Goal: Task Accomplishment & Management: Manage account settings

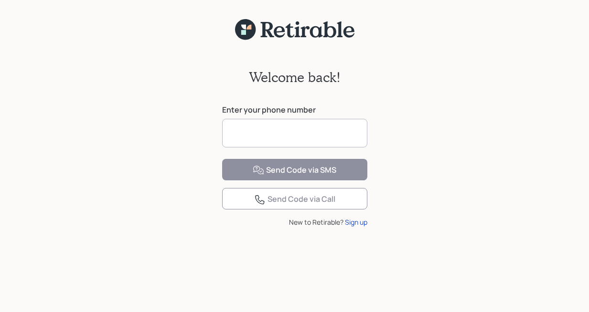
click at [245, 127] on input at bounding box center [294, 133] width 145 height 29
type input "**********"
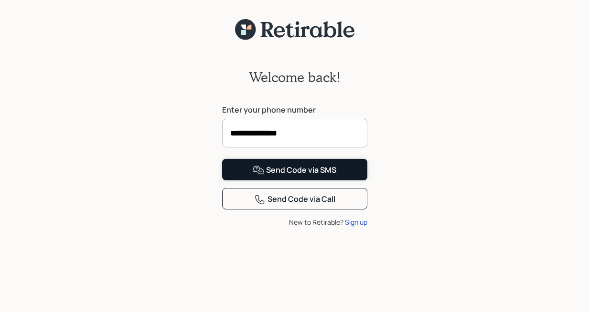
click at [287, 176] on div "Send Code via SMS" at bounding box center [295, 170] width 84 height 11
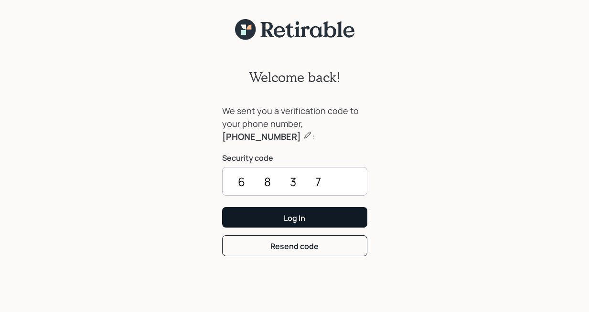
type input "6837"
click at [295, 219] on div "Log In" at bounding box center [294, 218] width 21 height 11
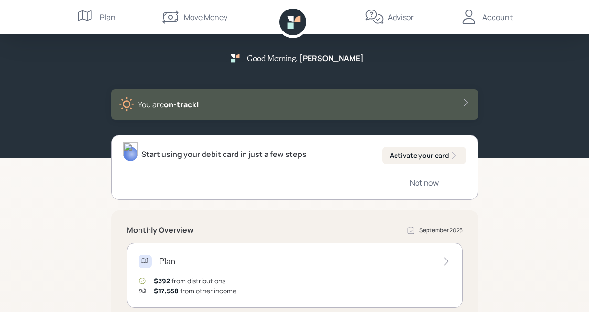
click at [397, 16] on div "Advisor" at bounding box center [401, 16] width 26 height 11
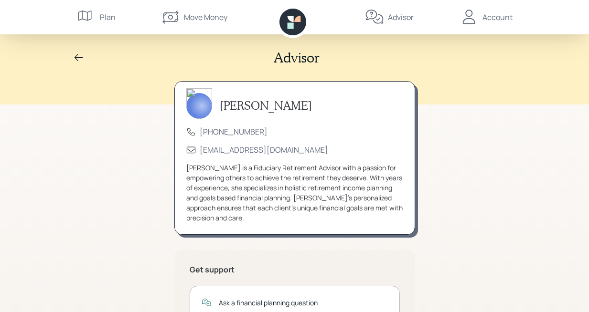
click at [107, 17] on div "Plan" at bounding box center [108, 16] width 16 height 11
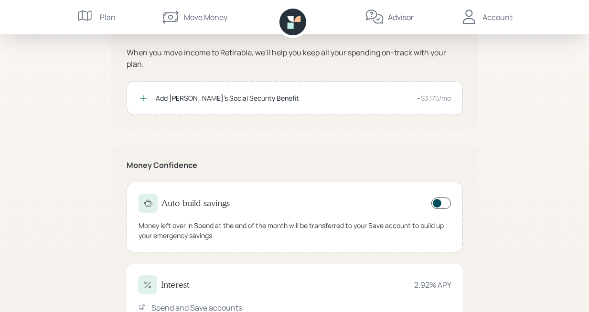
scroll to position [258, 0]
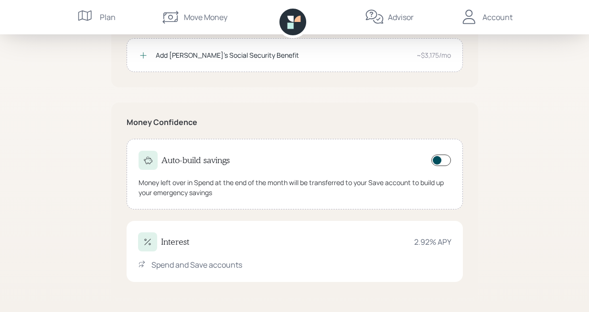
click at [172, 267] on div "Spend and Save accounts" at bounding box center [196, 264] width 91 height 11
click at [175, 244] on h4 "Interest" at bounding box center [175, 242] width 28 height 11
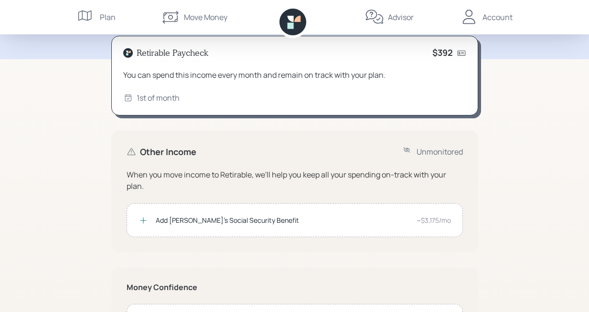
scroll to position [0, 0]
